Goal: Task Accomplishment & Management: Use online tool/utility

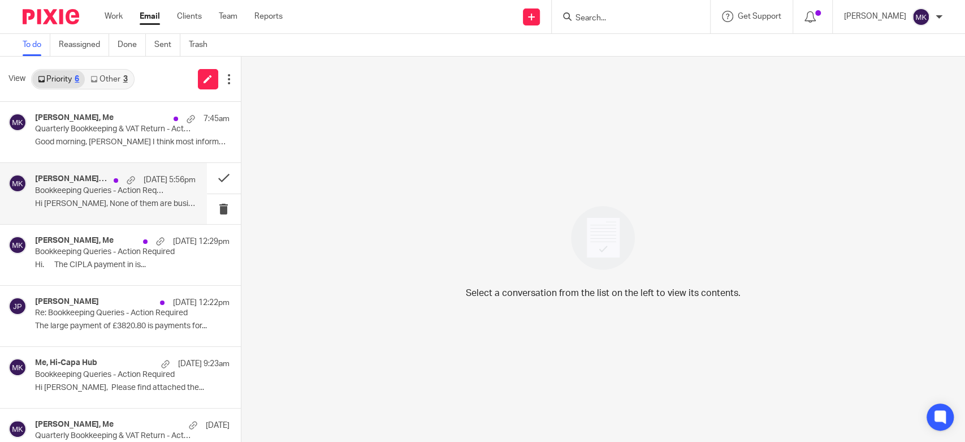
click at [162, 204] on p "Hi [PERSON_NAME], None of them are business. ..." at bounding box center [115, 204] width 161 height 10
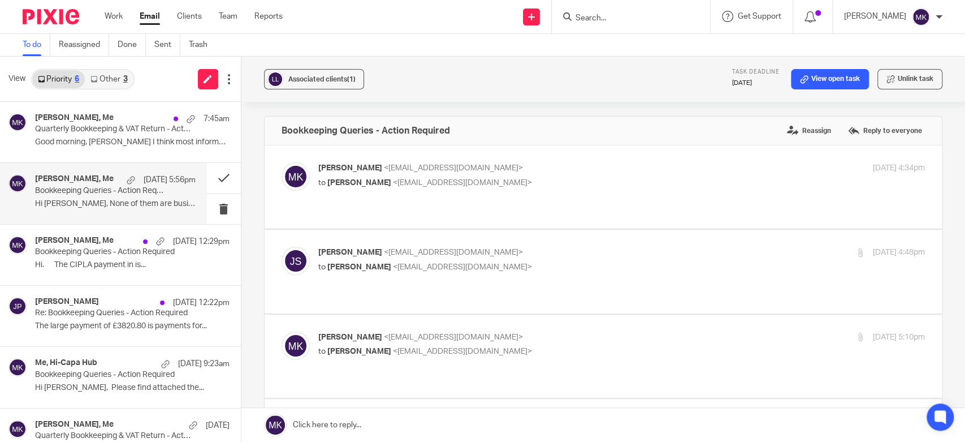
scroll to position [377, 0]
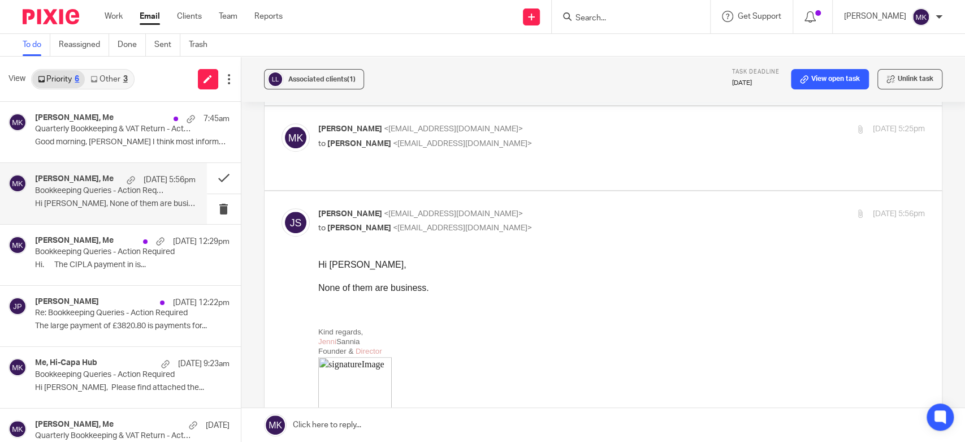
click at [109, 80] on link "Other 3" at bounding box center [109, 79] width 48 height 18
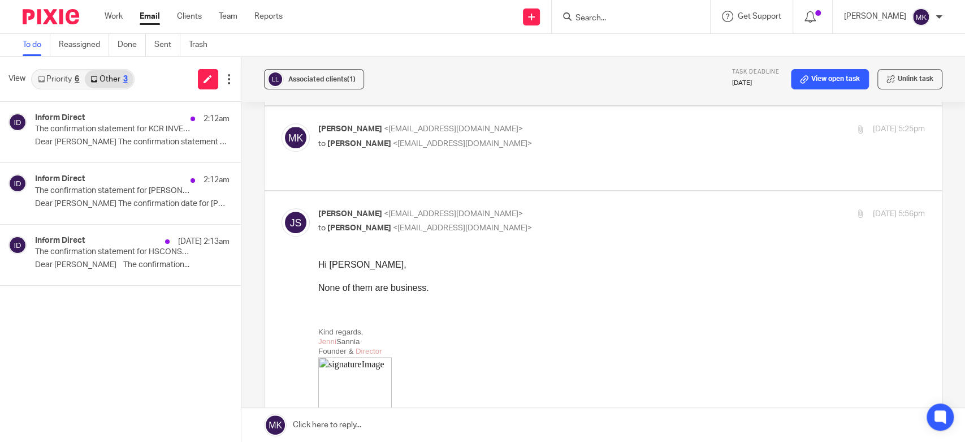
click at [67, 76] on link "Priority 6" at bounding box center [58, 79] width 53 height 18
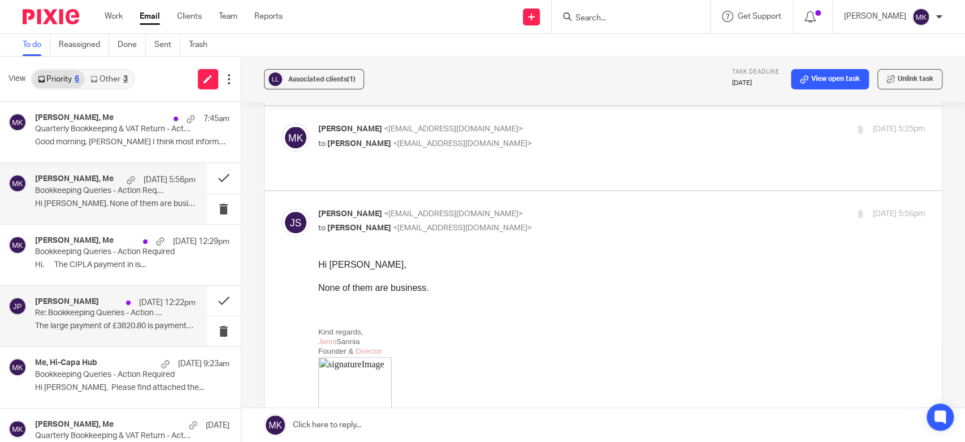
scroll to position [27, 0]
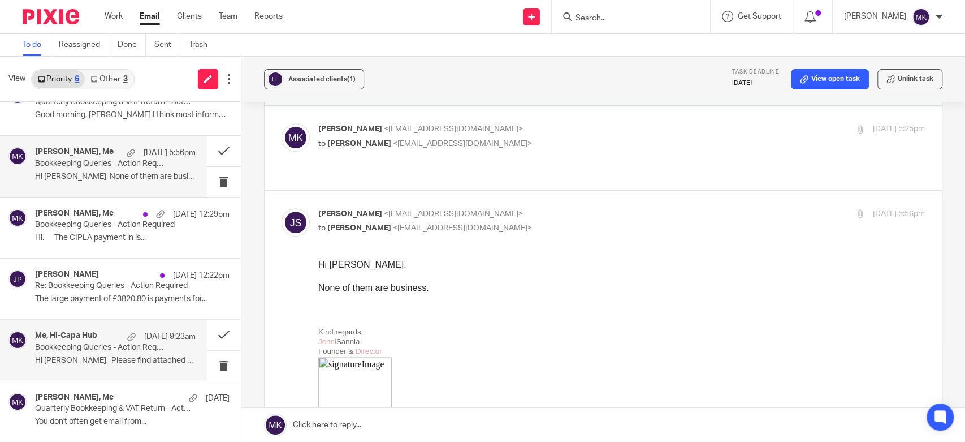
click at [130, 373] on div "Me, Hi-Capa Hub 15 Aug 9:23am Bookkeeping Queries - Action Required Hi Moiz, Pl…" at bounding box center [103, 349] width 207 height 60
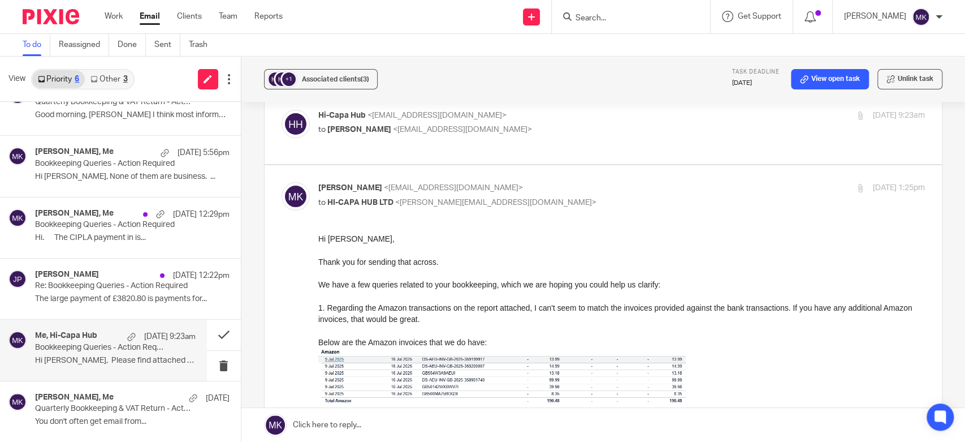
scroll to position [0, 0]
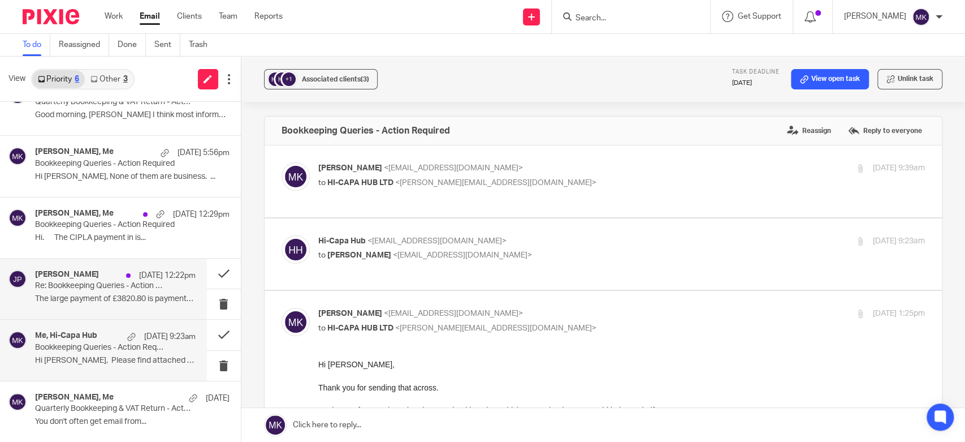
click at [103, 291] on div "jon porter 15 Aug 12:22pm Re: Bookkeeping Queries - Action Required ﻿The large …" at bounding box center [115, 289] width 161 height 38
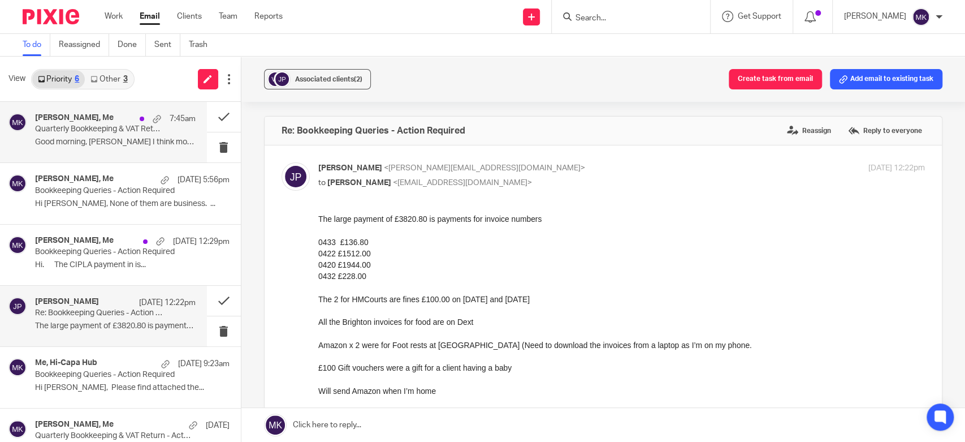
click at [90, 150] on div "dave griffin, Me 7:45am Quarterly Bookkeeping & VAT Return - Action Required Go…" at bounding box center [115, 132] width 161 height 38
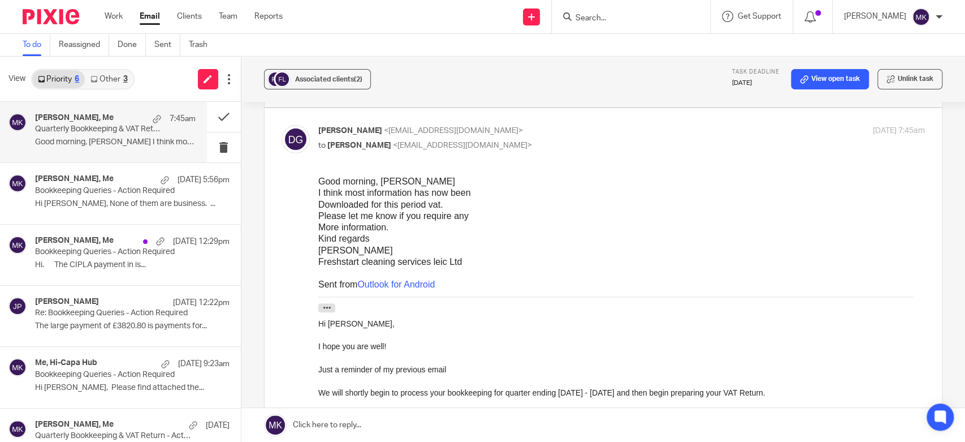
scroll to position [57, 0]
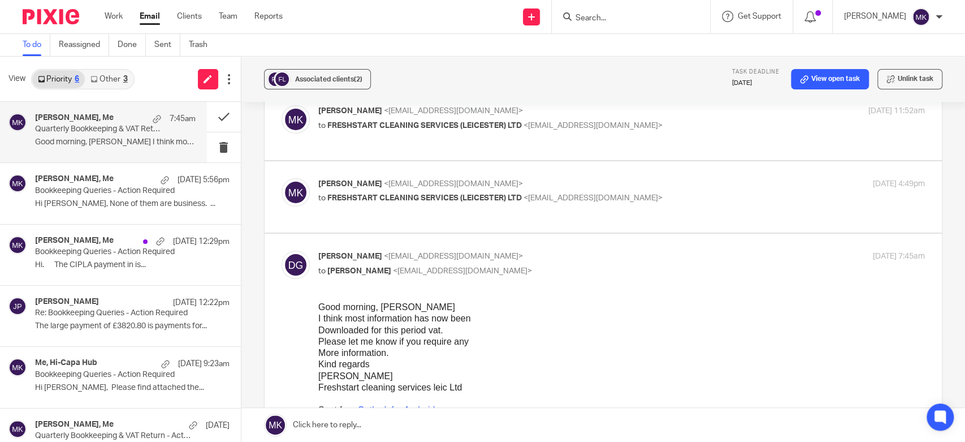
drag, startPoint x: 737, startPoint y: 654, endPoint x: 421, endPoint y: 353, distance: 436.3
click at [421, 353] on div "More information." at bounding box center [621, 352] width 607 height 11
click at [336, 76] on span "Associated clients (2)" at bounding box center [328, 79] width 67 height 7
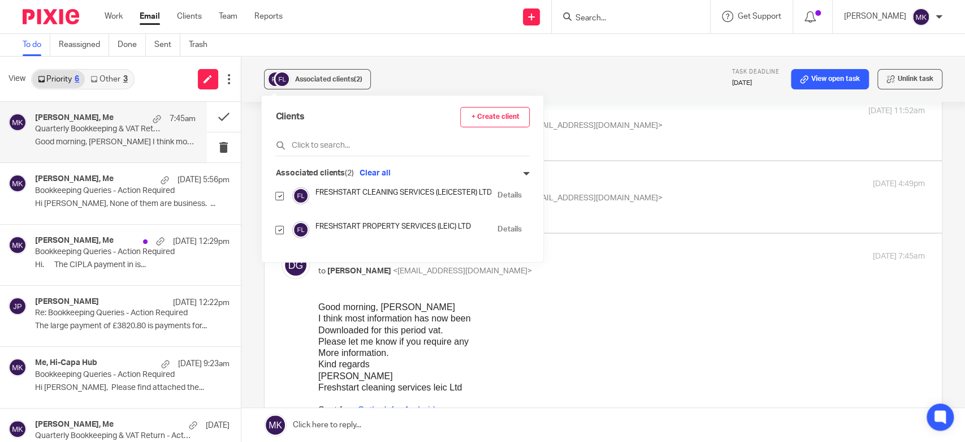
click at [511, 196] on link "Details" at bounding box center [509, 195] width 24 height 11
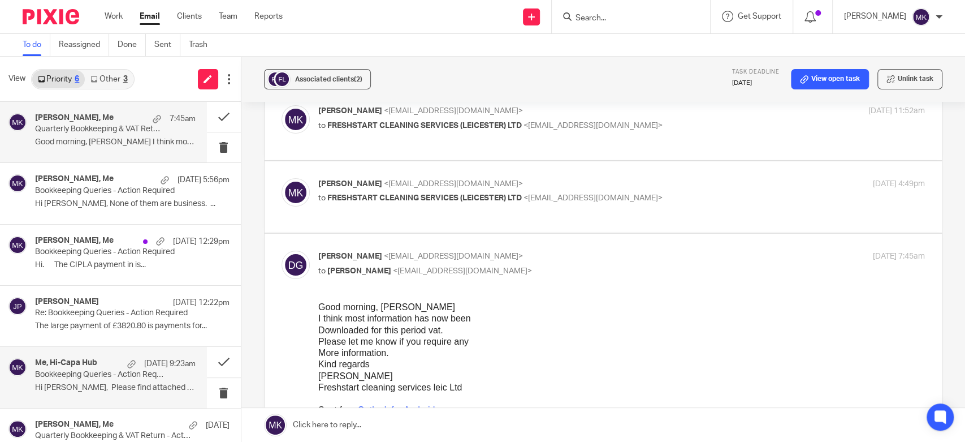
click at [148, 388] on p "Hi Moiz, Please find attached the..." at bounding box center [115, 388] width 161 height 10
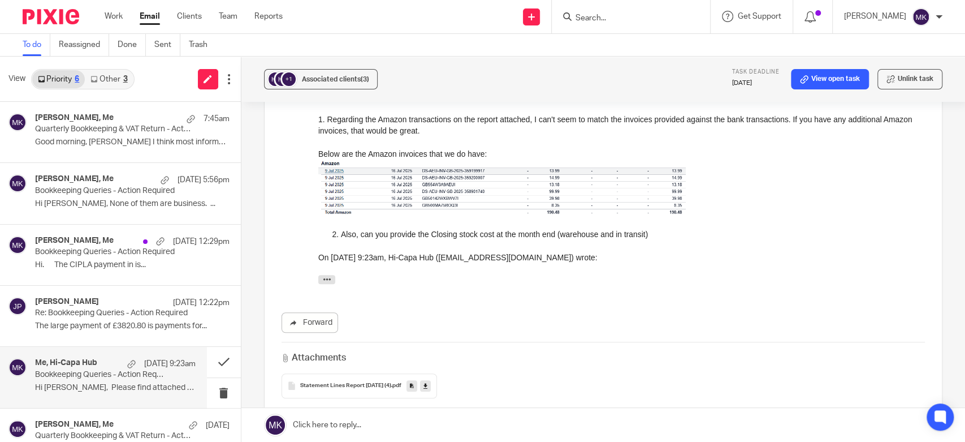
scroll to position [377, 0]
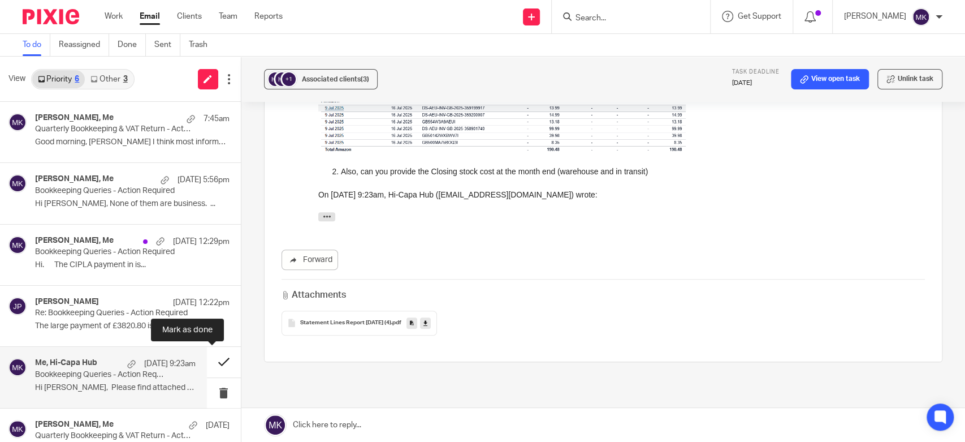
click at [207, 357] on button at bounding box center [224, 362] width 34 height 30
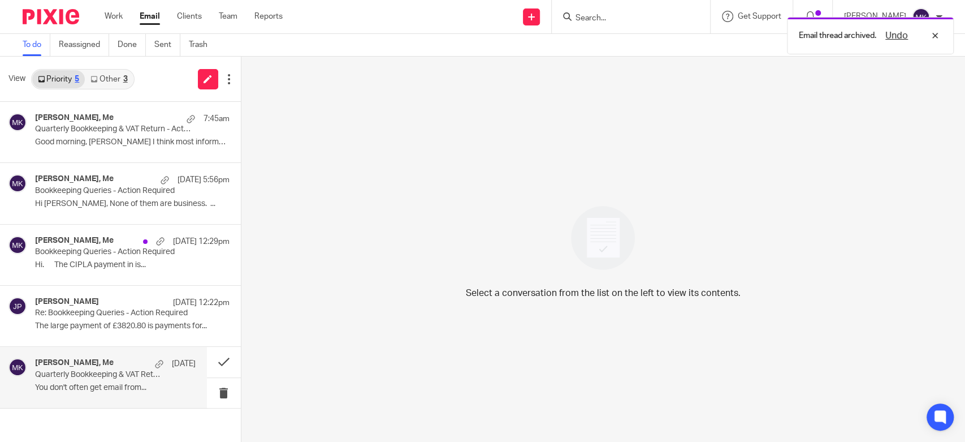
click at [154, 377] on p "Quarterly Bookkeeping & VAT Return - Action Required" at bounding box center [99, 375] width 128 height 10
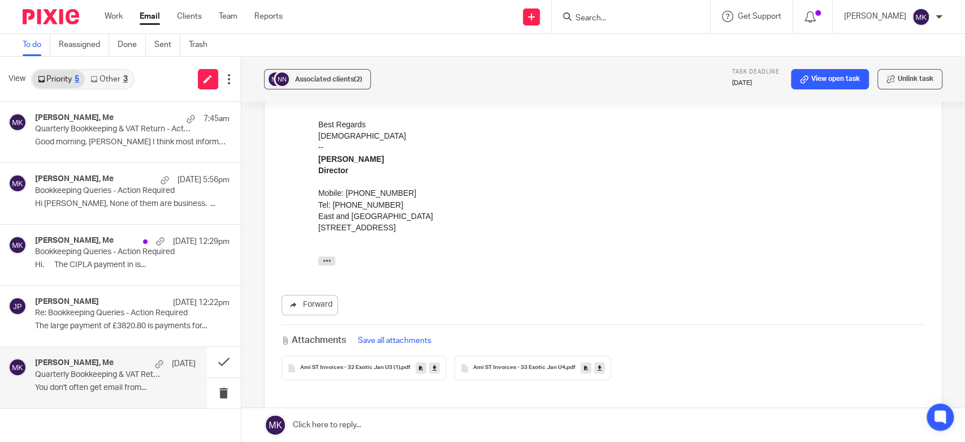
scroll to position [188, 0]
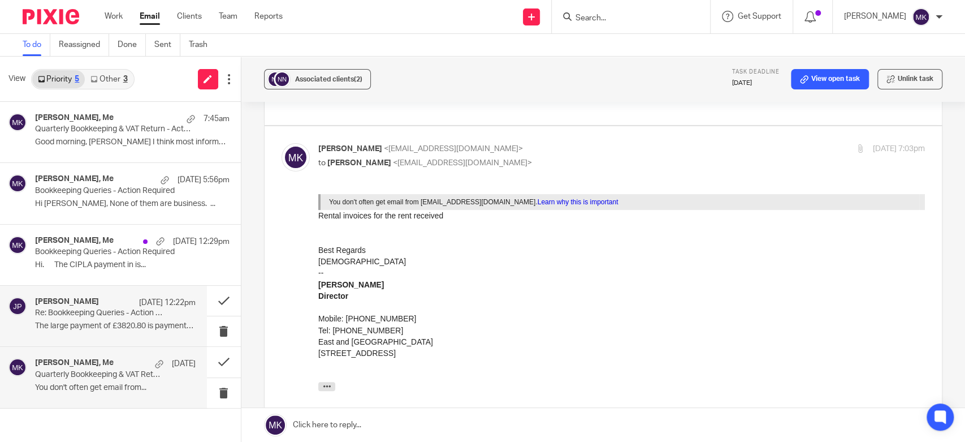
click at [129, 325] on p "﻿The large payment of £3820.80 is payments for..." at bounding box center [115, 326] width 161 height 10
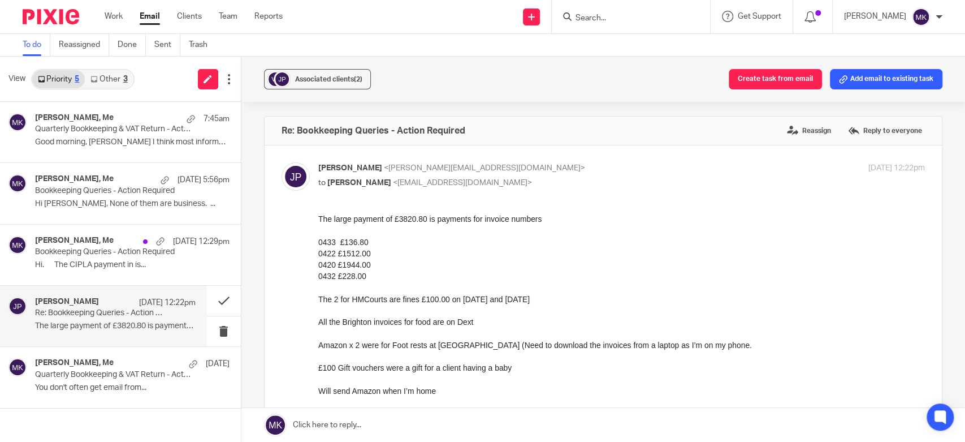
scroll to position [0, 0]
click at [108, 263] on p "Hi. The CIPLA payment in is..." at bounding box center [115, 265] width 161 height 10
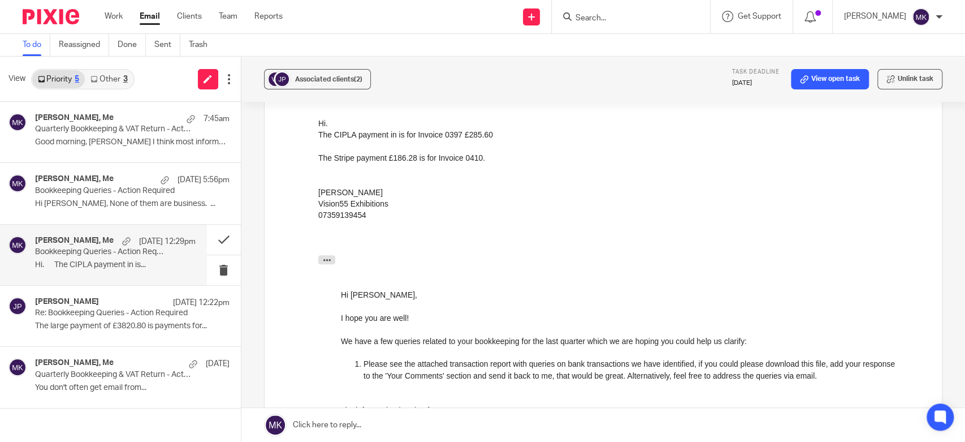
scroll to position [251, 0]
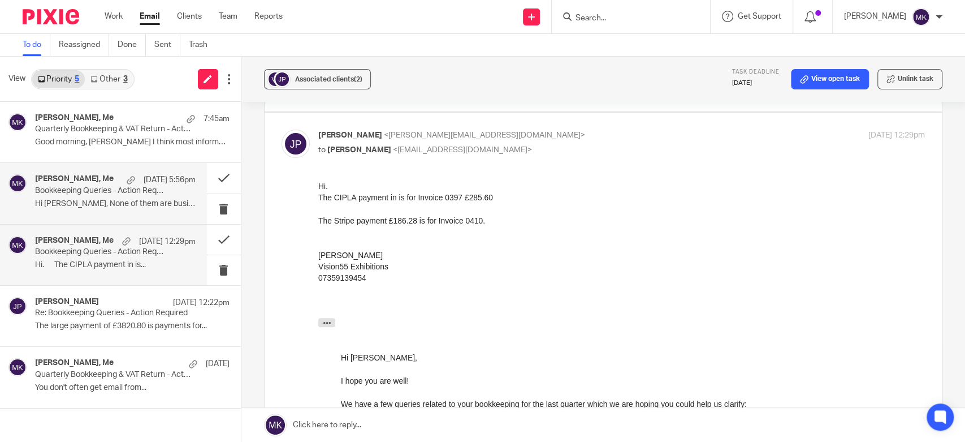
click at [146, 197] on div "Jenni Sannia, Me 15 Aug 5:56pm Bookkeeping Queries - Action Required Hi Moiz, N…" at bounding box center [115, 193] width 161 height 38
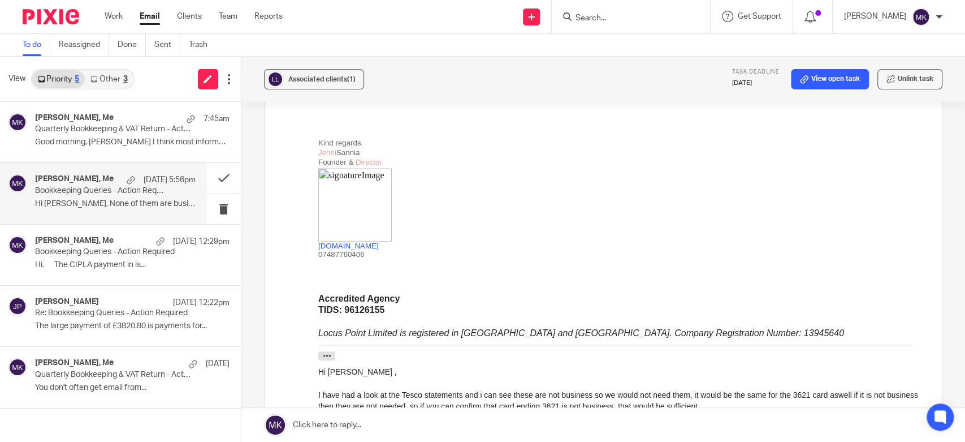
scroll to position [502, 0]
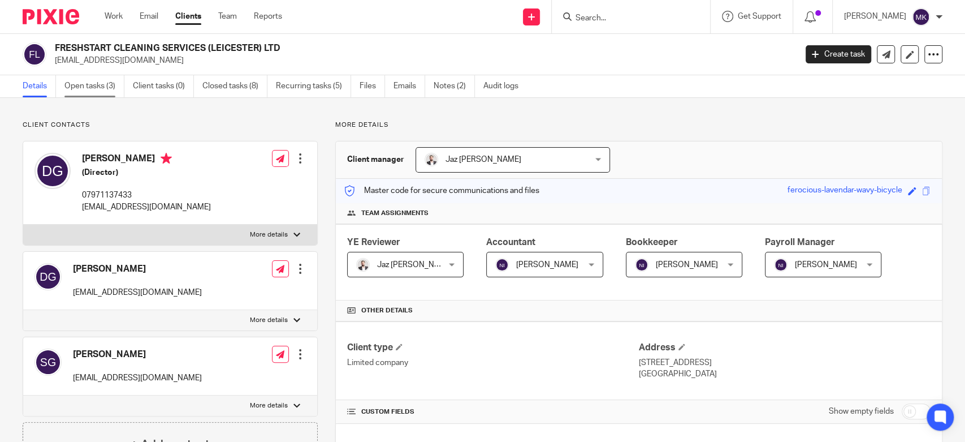
click at [76, 85] on link "Open tasks (3)" at bounding box center [94, 86] width 60 height 22
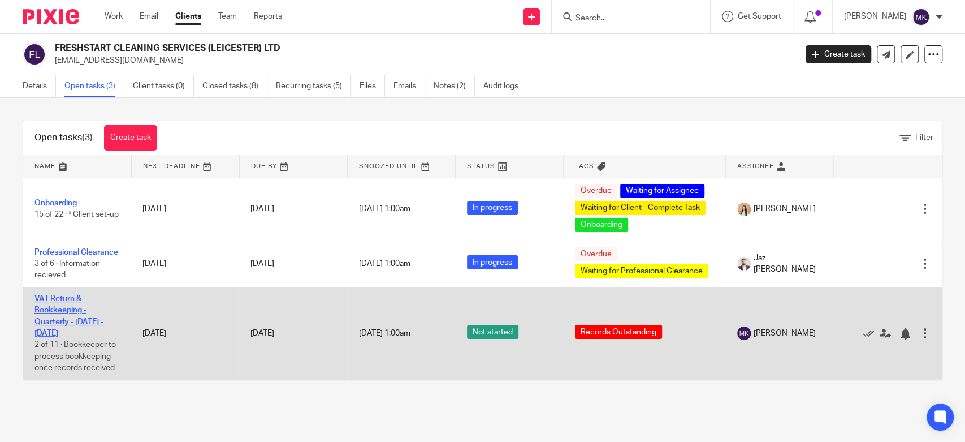
click at [44, 324] on link "VAT Return & Bookkeeping - Quarterly - [DATE] - [DATE]" at bounding box center [68, 316] width 69 height 42
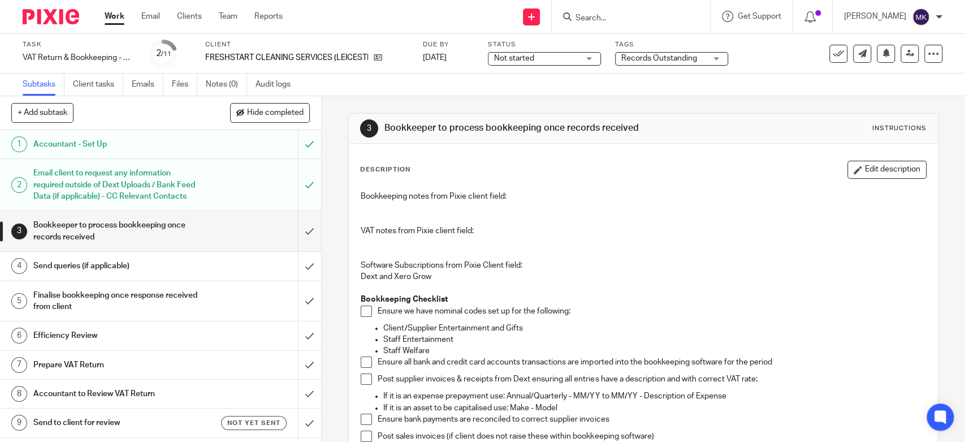
click at [668, 58] on span "Records Outstanding" at bounding box center [659, 58] width 76 height 8
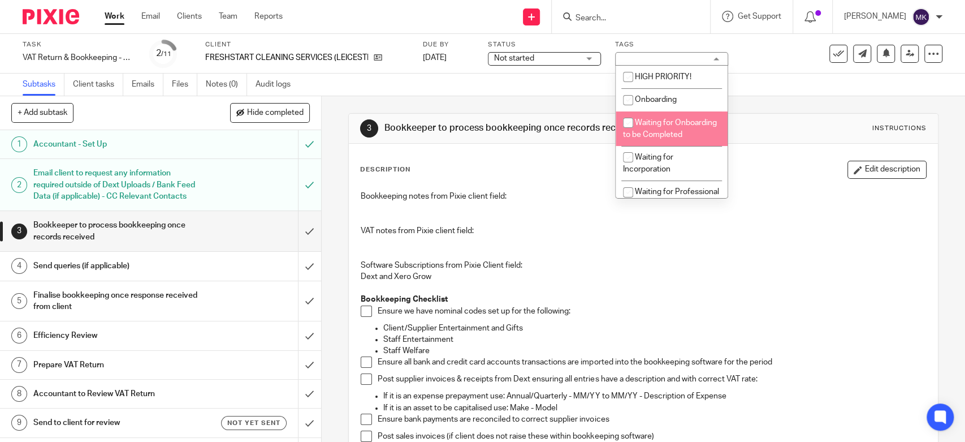
scroll to position [126, 0]
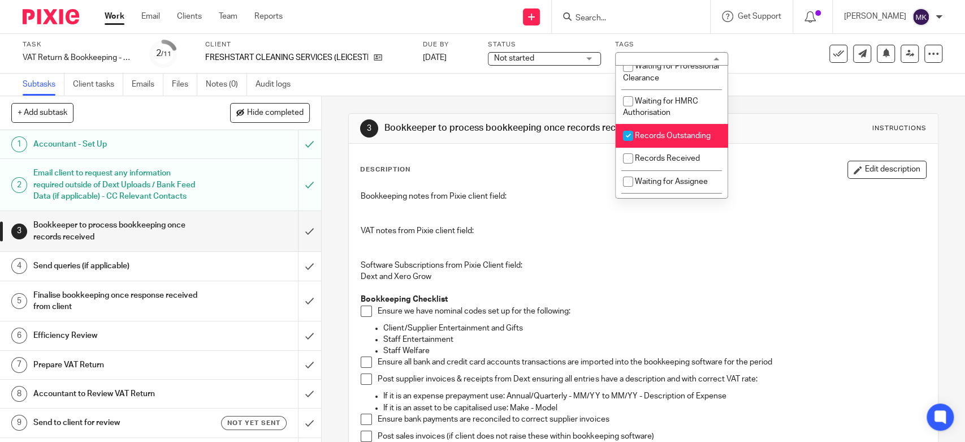
click at [659, 162] on span "Records Received" at bounding box center [667, 158] width 65 height 8
checkbox input "true"
click at [664, 140] on span "Records Outstanding" at bounding box center [673, 136] width 76 height 8
checkbox input "false"
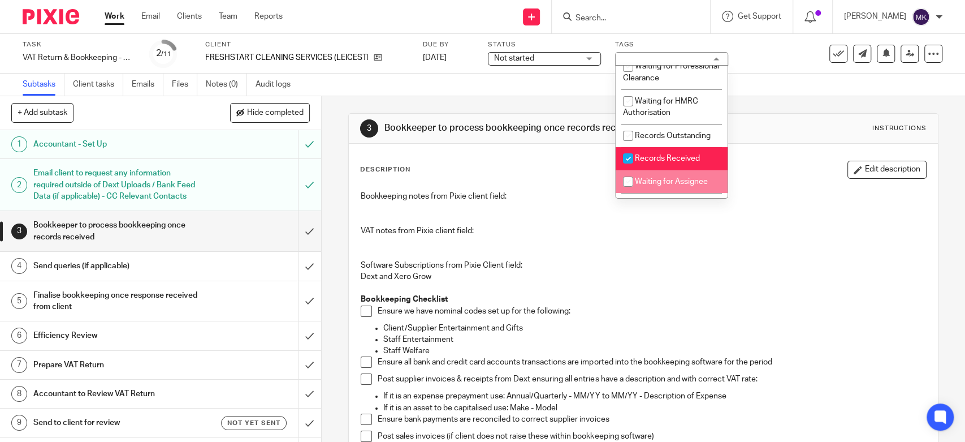
click at [669, 185] on span "Waiting for Assignee" at bounding box center [671, 182] width 73 height 8
checkbox input "true"
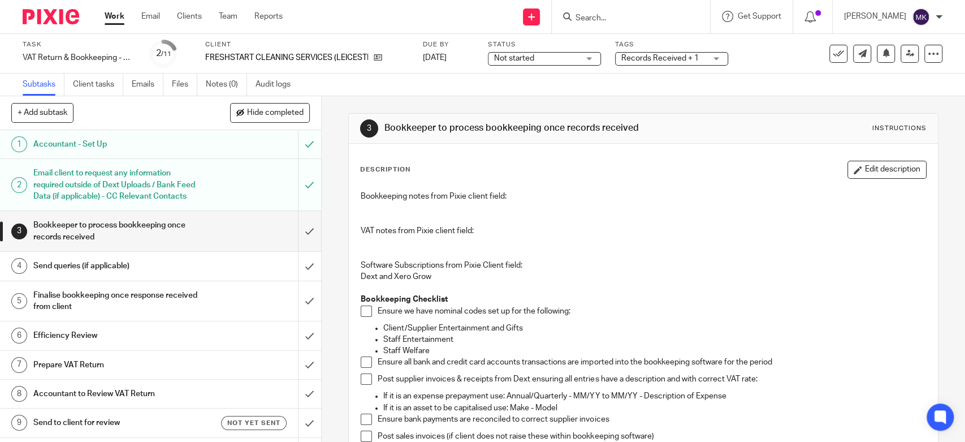
drag, startPoint x: 577, startPoint y: 98, endPoint x: 370, endPoint y: 80, distance: 207.2
click at [370, 80] on div "Subtasks Client tasks Emails Files Notes (0) Audit logs" at bounding box center [482, 84] width 965 height 23
click at [118, 22] on link "Work" at bounding box center [115, 16] width 20 height 11
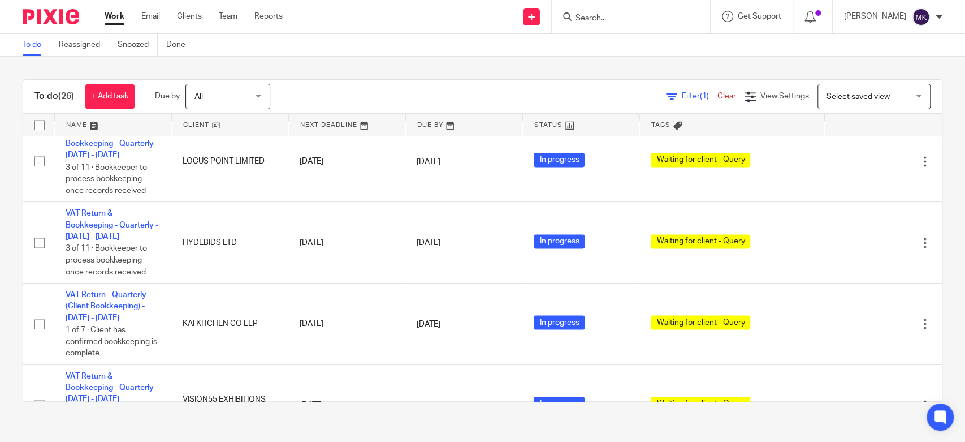
scroll to position [1067, 0]
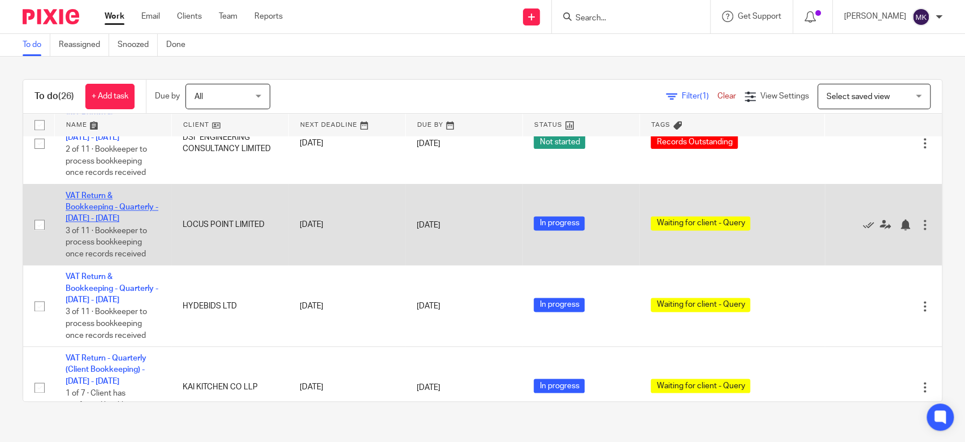
click at [81, 210] on link "VAT Return & Bookkeeping - Quarterly - May - July, 2025" at bounding box center [112, 207] width 93 height 31
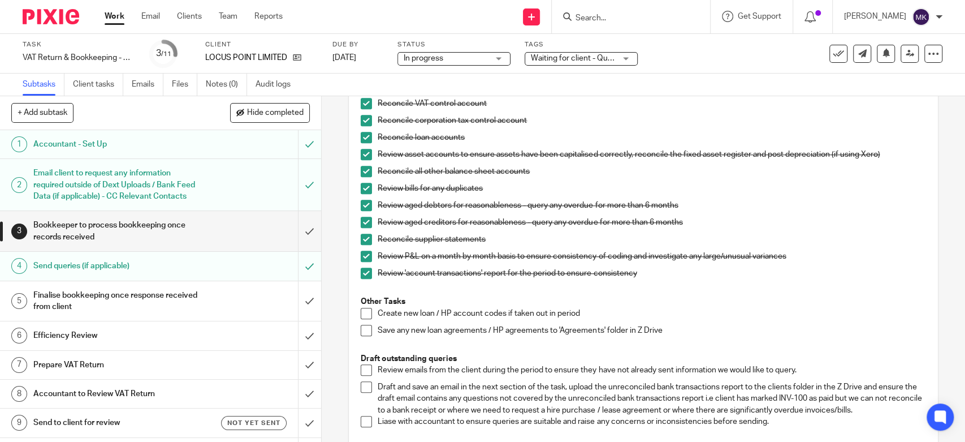
scroll to position [565, 0]
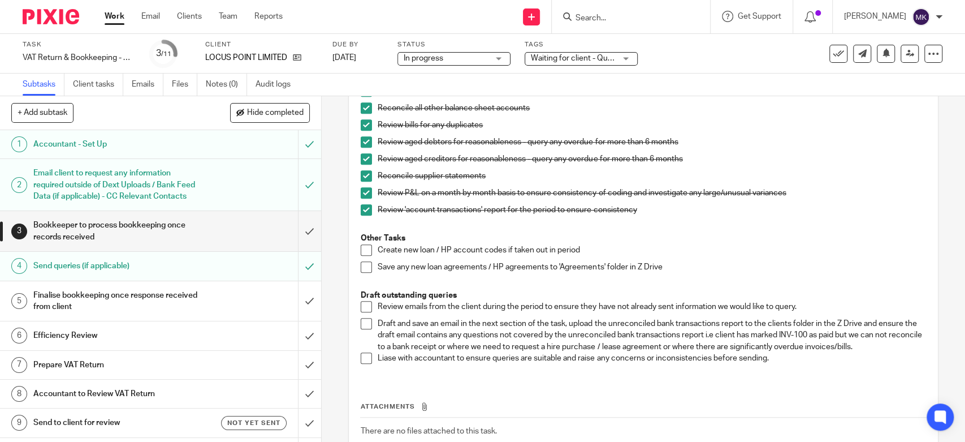
drag, startPoint x: 365, startPoint y: 303, endPoint x: 361, endPoint y: 331, distance: 28.5
click at [365, 303] on span at bounding box center [366, 306] width 11 height 11
click at [361, 329] on li "Draft and save an email in the next section of the task, upload the unreconcile…" at bounding box center [643, 335] width 565 height 34
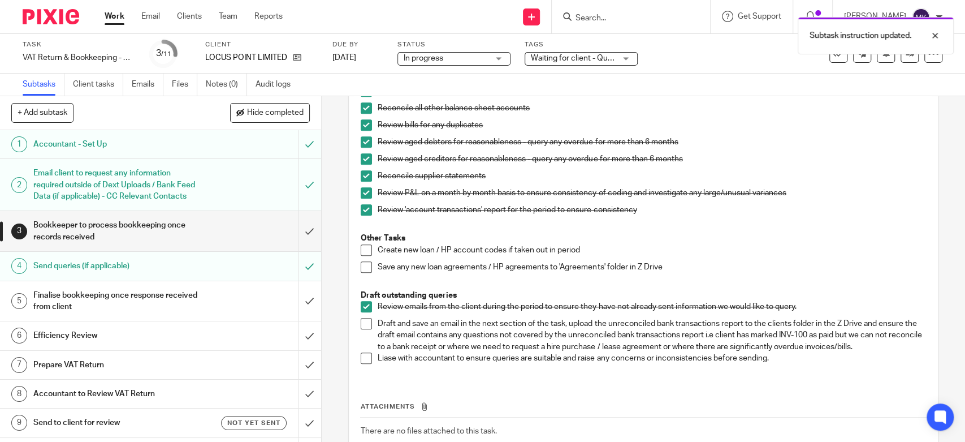
click at [362, 356] on span at bounding box center [366, 357] width 11 height 11
click at [361, 325] on span at bounding box center [366, 323] width 11 height 11
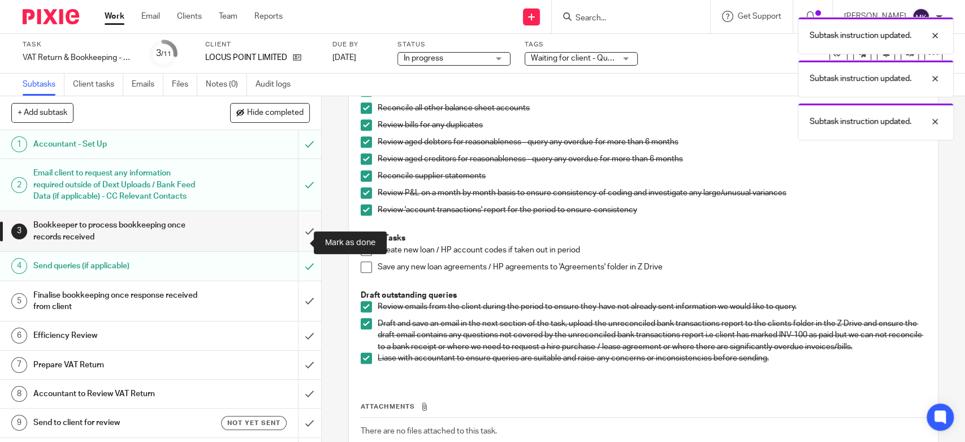
click at [294, 244] on input "submit" at bounding box center [160, 231] width 321 height 40
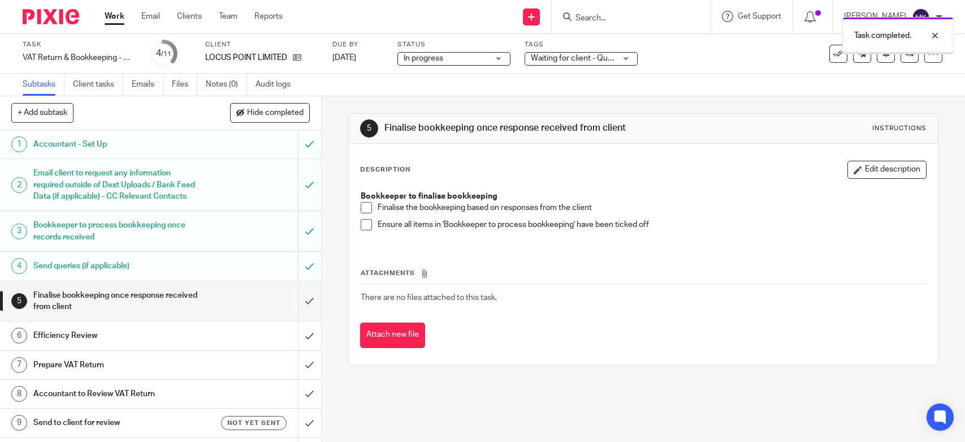
click at [366, 202] on span at bounding box center [366, 207] width 11 height 11
click at [361, 226] on span at bounding box center [366, 224] width 11 height 11
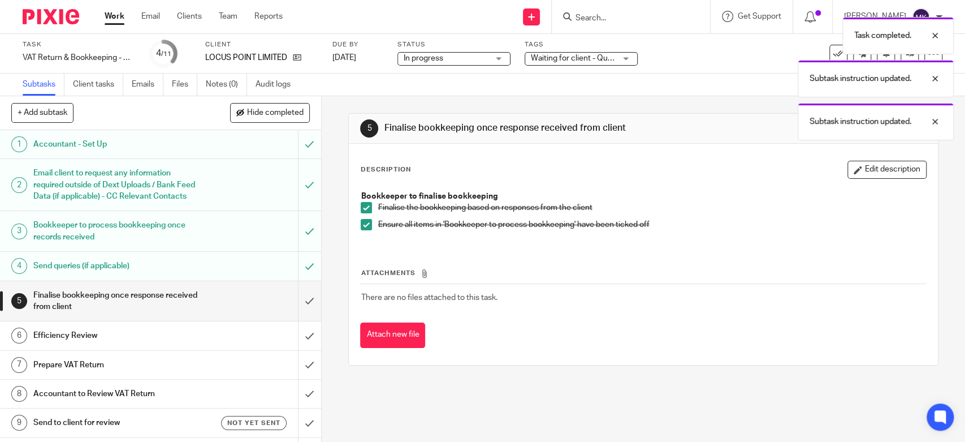
scroll to position [63, 0]
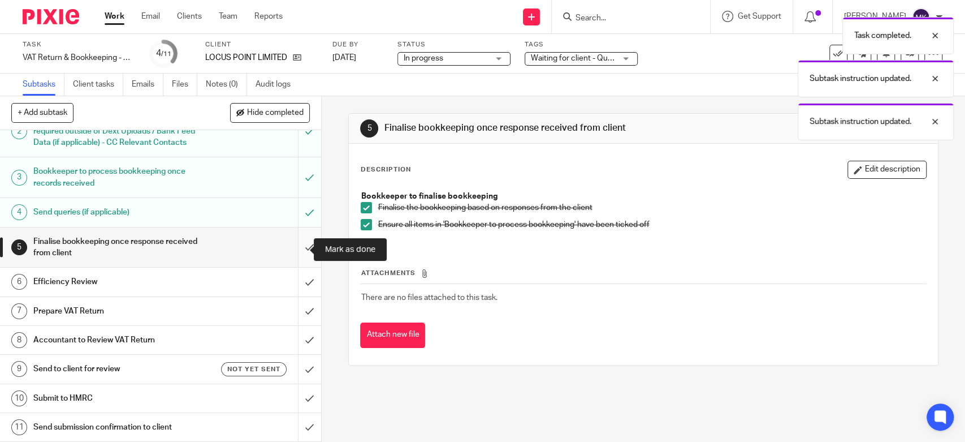
click at [294, 244] on input "submit" at bounding box center [160, 247] width 321 height 40
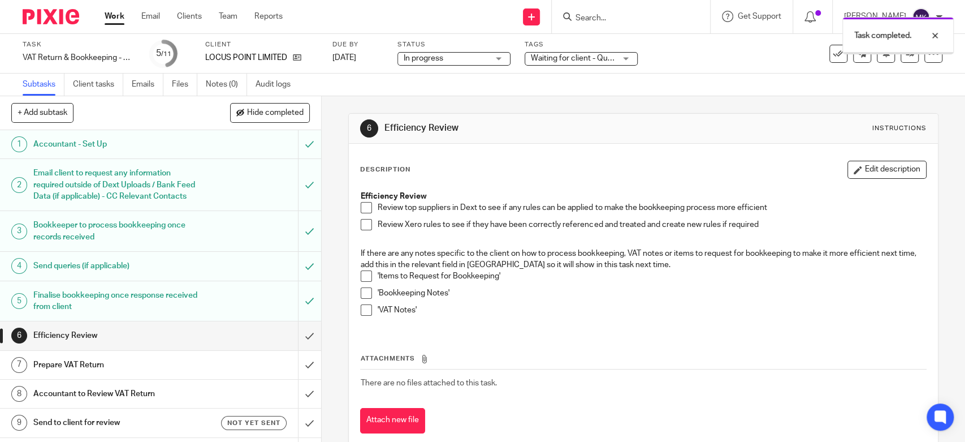
click at [363, 210] on span at bounding box center [366, 207] width 11 height 11
click at [364, 228] on span at bounding box center [366, 224] width 11 height 11
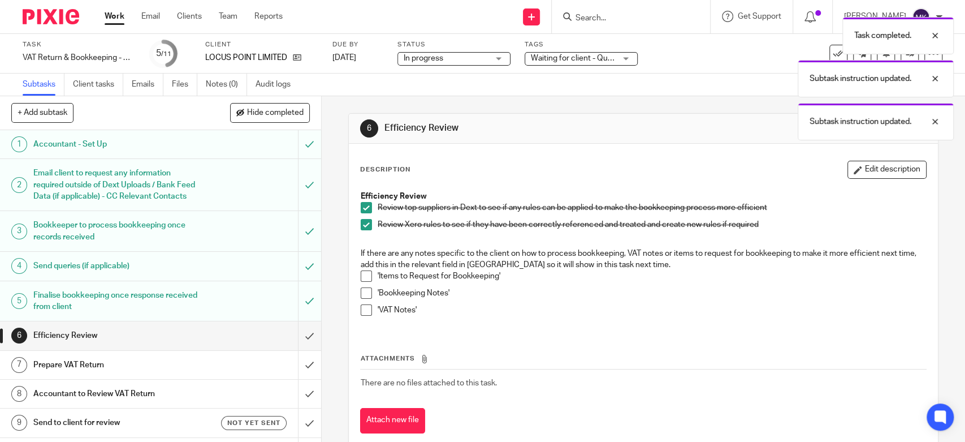
click at [362, 270] on span at bounding box center [366, 275] width 11 height 11
click at [361, 291] on span at bounding box center [366, 292] width 11 height 11
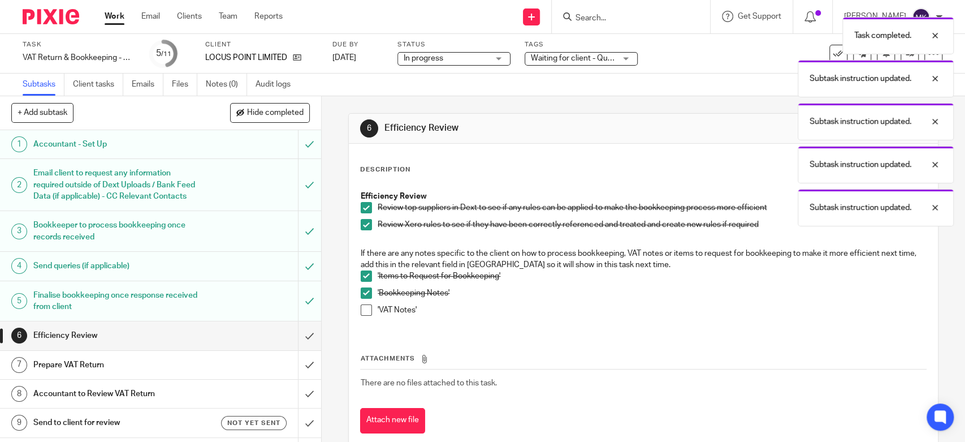
click at [361, 310] on span at bounding box center [366, 309] width 11 height 11
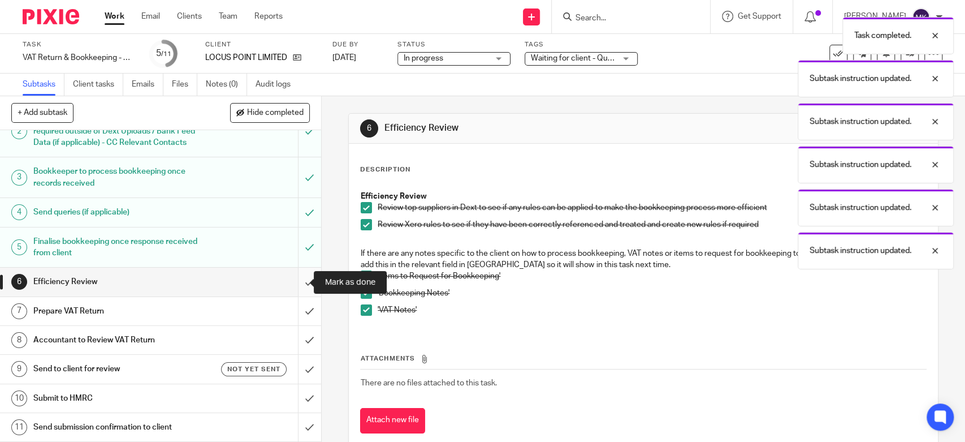
click at [303, 277] on input "submit" at bounding box center [160, 281] width 321 height 28
